Goal: Transaction & Acquisition: Purchase product/service

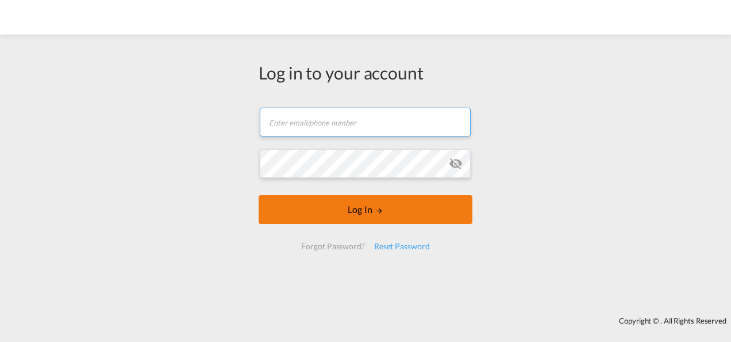
type input "[PERSON_NAME][EMAIL_ADDRESS][PERSON_NAME][DOMAIN_NAME]"
click at [375, 207] on button "Log In" at bounding box center [366, 209] width 214 height 29
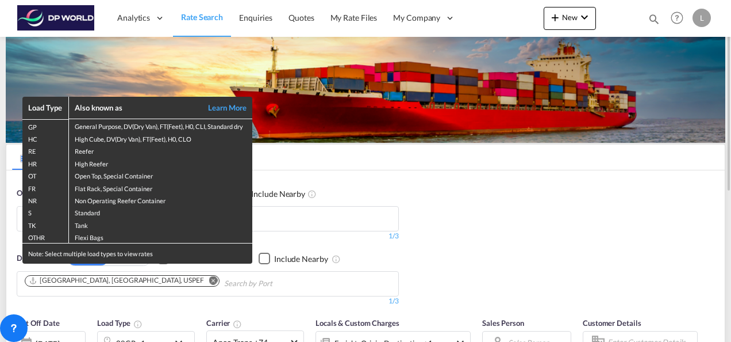
click at [377, 186] on div "Load Type Also known as Learn More GP General Purpose, DV(Dry Van), FT(Feet), H…" at bounding box center [365, 171] width 731 height 342
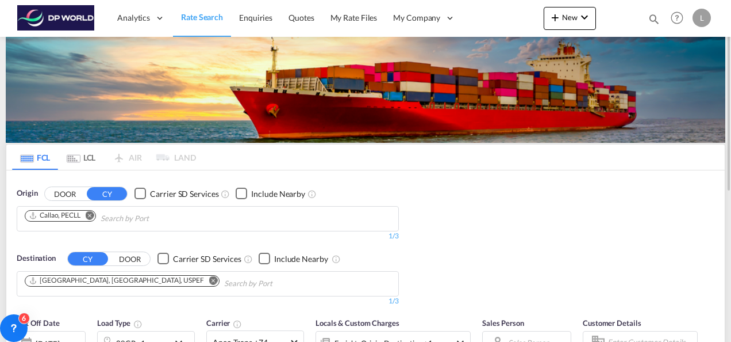
click at [90, 216] on md-icon "Remove" at bounding box center [90, 214] width 9 height 9
click at [72, 218] on input "Chips input." at bounding box center [79, 218] width 109 height 18
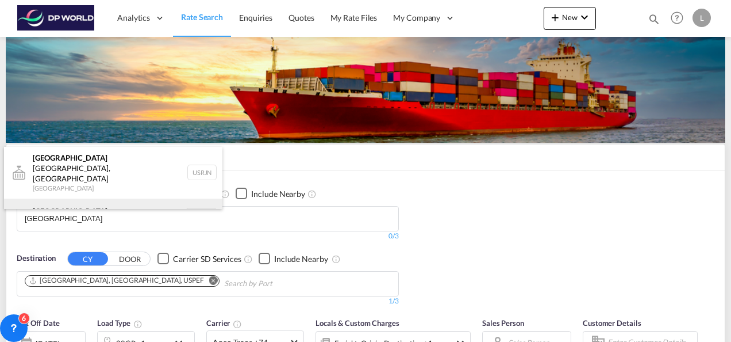
type input "[GEOGRAPHIC_DATA]"
drag, startPoint x: 76, startPoint y: 201, endPoint x: 153, endPoint y: 189, distance: 78.1
click at [76, 201] on div "[GEOGRAPHIC_DATA] [GEOGRAPHIC_DATA] NLRTM" at bounding box center [113, 215] width 218 height 34
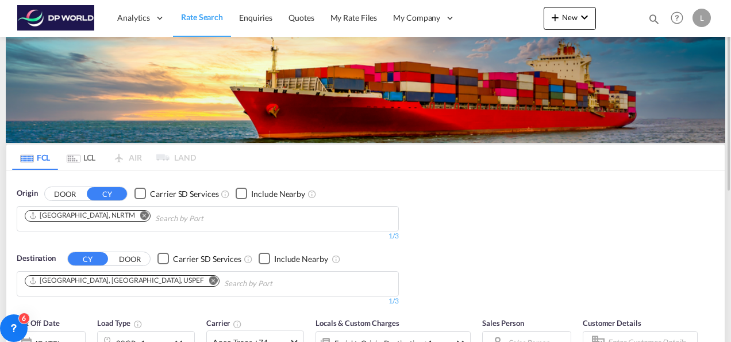
scroll to position [57, 0]
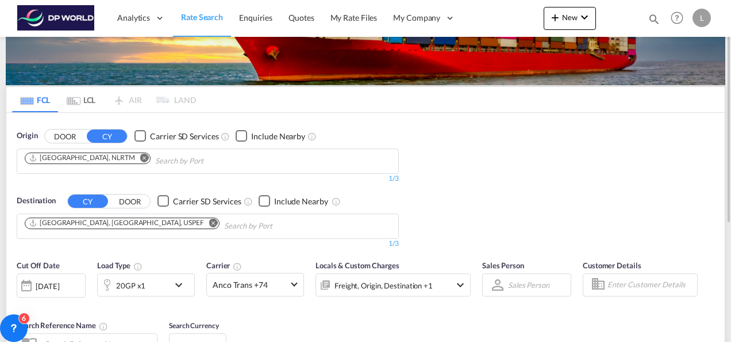
click at [209, 224] on md-icon "Remove" at bounding box center [213, 222] width 9 height 9
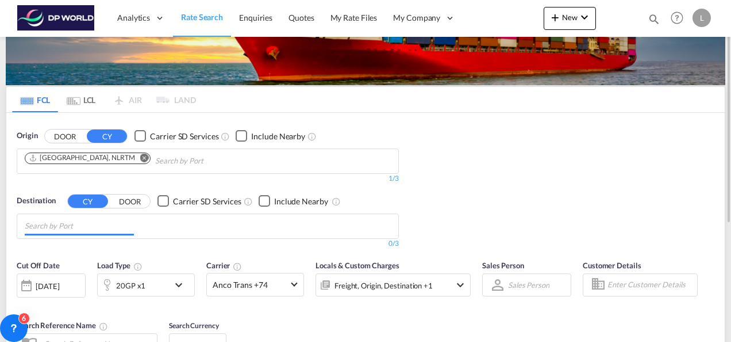
click at [113, 226] on input "Chips input." at bounding box center [79, 226] width 109 height 18
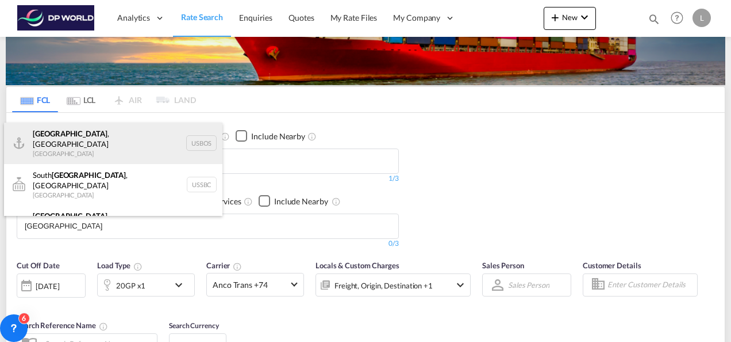
type input "[GEOGRAPHIC_DATA]"
click at [80, 139] on div "[GEOGRAPHIC_DATA] , [GEOGRAPHIC_DATA] [GEOGRAPHIC_DATA] USBOS" at bounding box center [113, 142] width 218 height 41
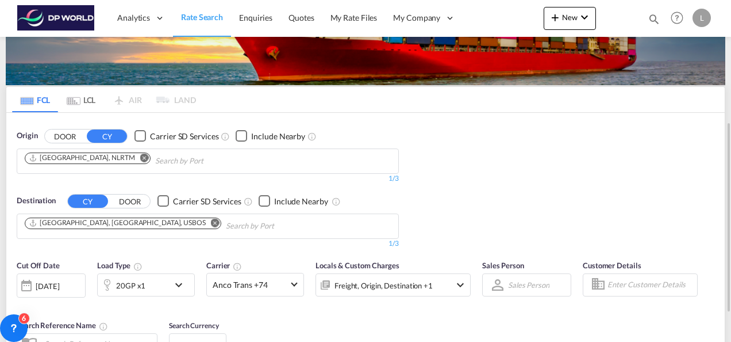
scroll to position [115, 0]
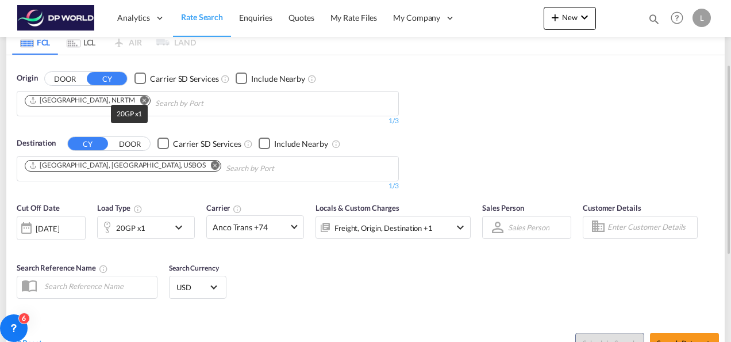
click at [140, 229] on div "20GP x1" at bounding box center [130, 228] width 29 height 16
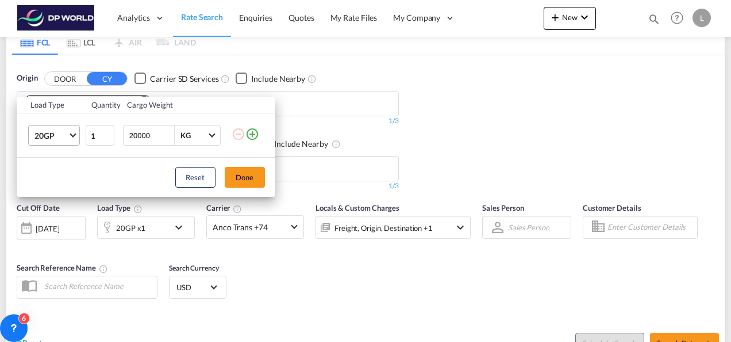
click at [71, 136] on span "Choose: \a20GP" at bounding box center [73, 134] width 6 height 6
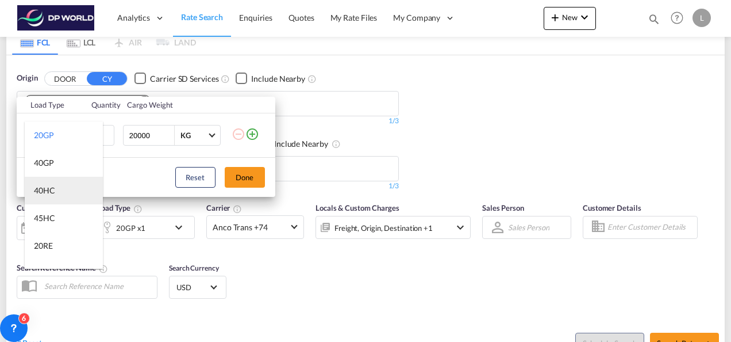
click at [55, 189] on md-option "40HC" at bounding box center [64, 191] width 78 height 28
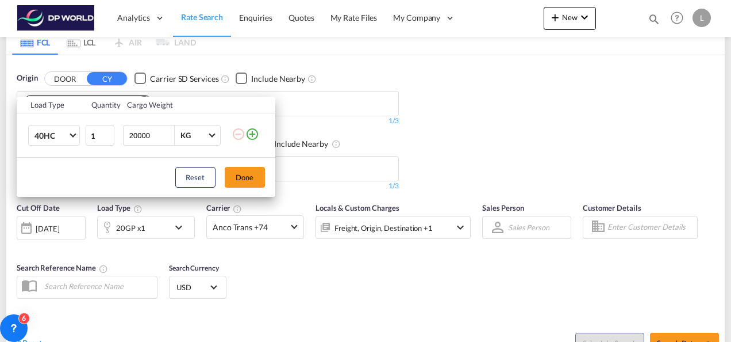
click at [544, 128] on div "Load Type Quantity Cargo Weight 40HC 1 20000 KG KG Load type addition is restri…" at bounding box center [365, 171] width 731 height 342
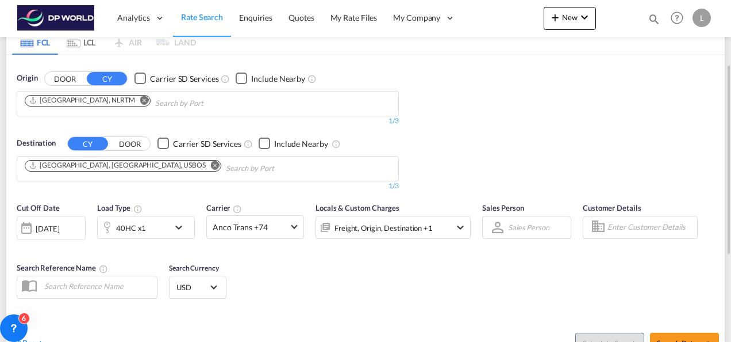
click at [528, 267] on div "Cut Off Date [DATE] [DATE] Load Type 40HC x1 Carrier Anco Trans +74 Online Rate…" at bounding box center [365, 252] width 719 height 112
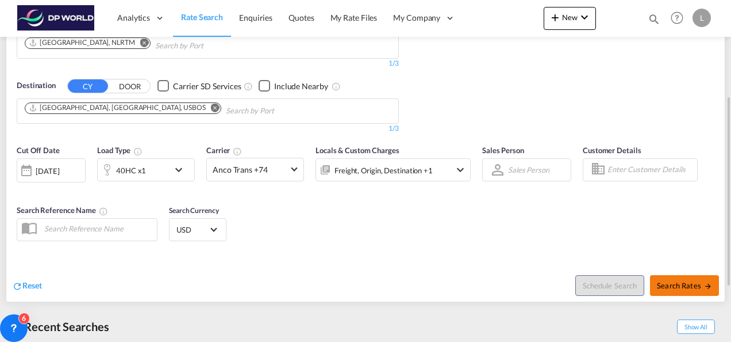
click at [696, 289] on button "Search Rates" at bounding box center [684, 285] width 69 height 21
type input "NLRTM to USBOS / [DATE]"
